Goal: Information Seeking & Learning: Learn about a topic

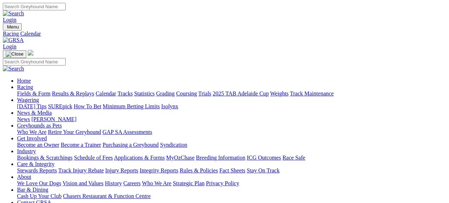
click at [55, 161] on link "Care & Integrity" at bounding box center [36, 164] width 38 height 6
click at [52, 167] on link "Stewards Reports" at bounding box center [37, 170] width 40 height 6
click at [33, 84] on link "Racing" at bounding box center [25, 87] width 16 height 6
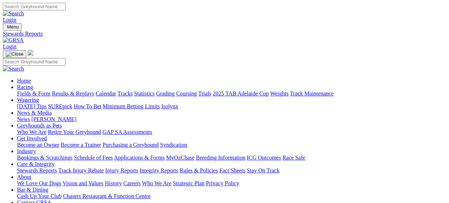
click at [57, 167] on link "Stewards Reports" at bounding box center [37, 170] width 40 height 6
click at [33, 84] on link "Racing" at bounding box center [25, 87] width 16 height 6
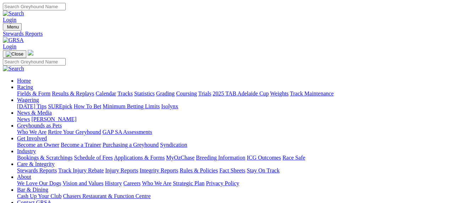
click at [33, 84] on link "Racing" at bounding box center [25, 87] width 16 height 6
click at [27, 90] on link "Fields & Form" at bounding box center [33, 93] width 33 height 6
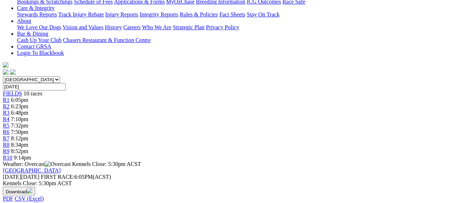
scroll to position [156, 0]
